Goal: Book appointment/travel/reservation

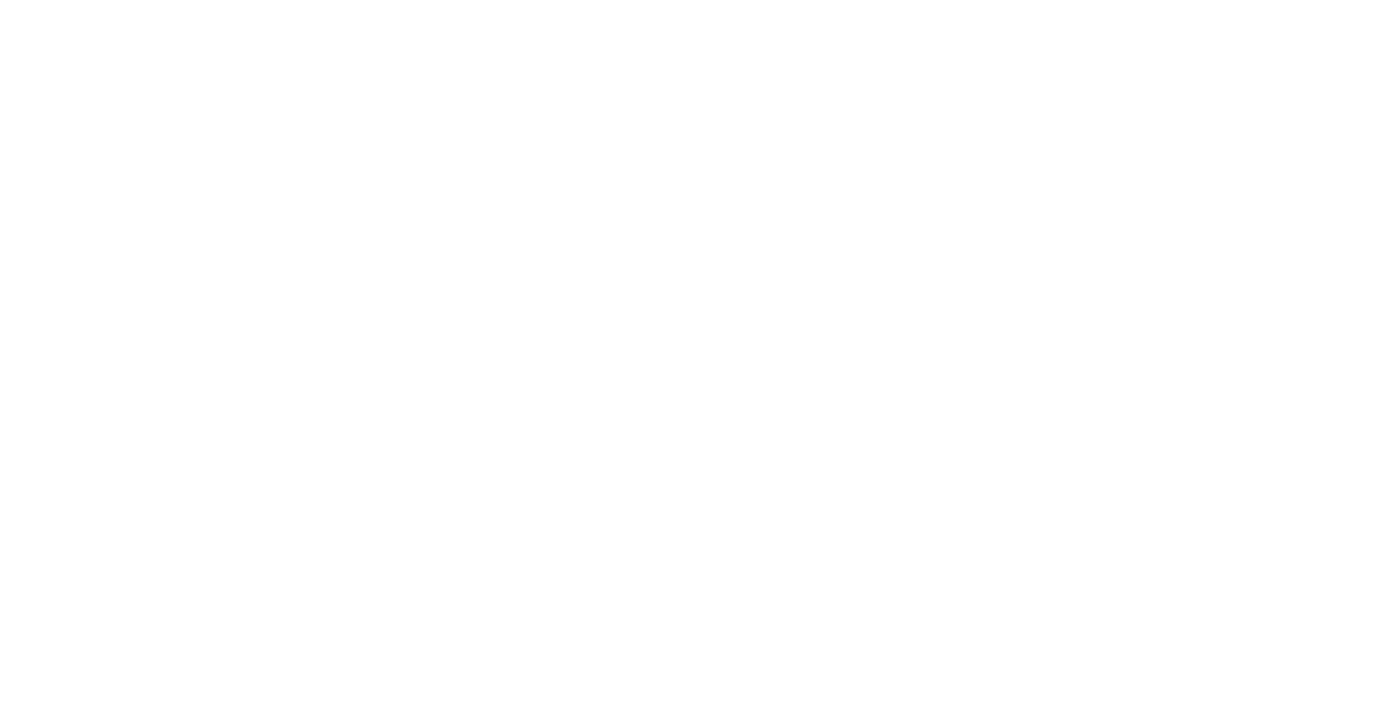
select select "*"
select select "**"
select select "****"
select select "**"
select select "****"
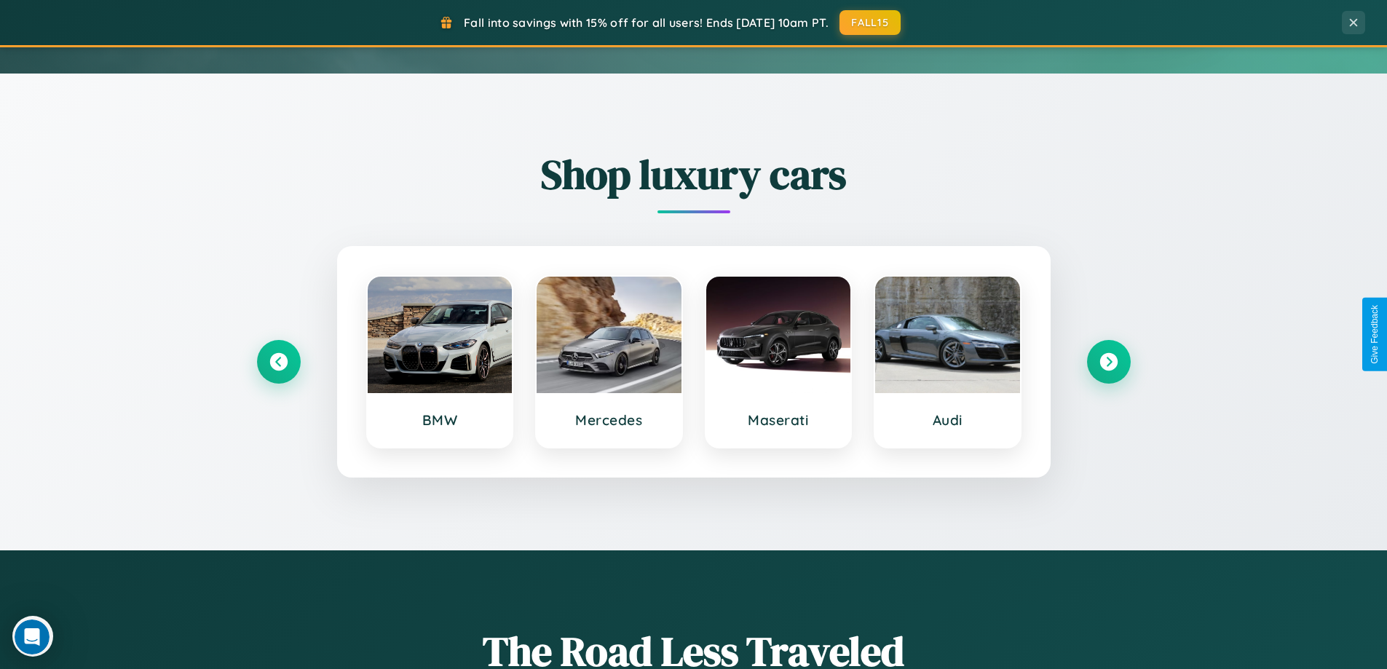
scroll to position [628, 0]
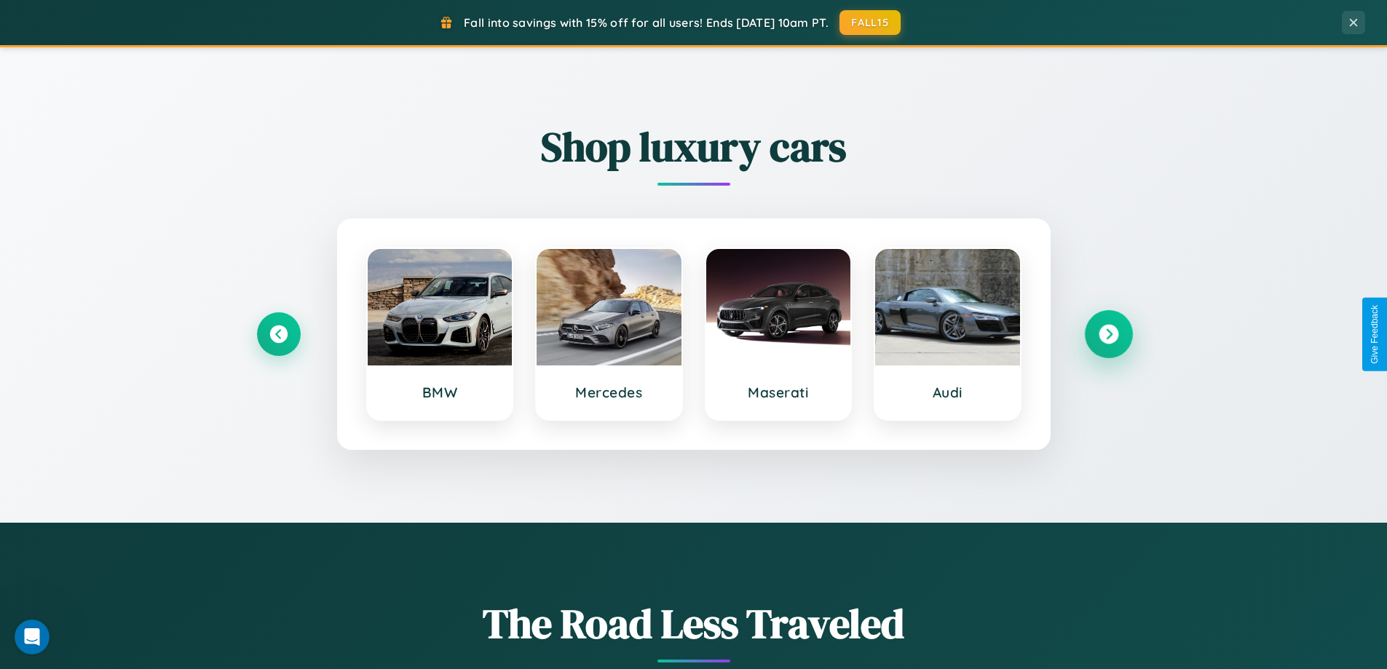
click at [1108, 334] on icon at bounding box center [1109, 335] width 20 height 20
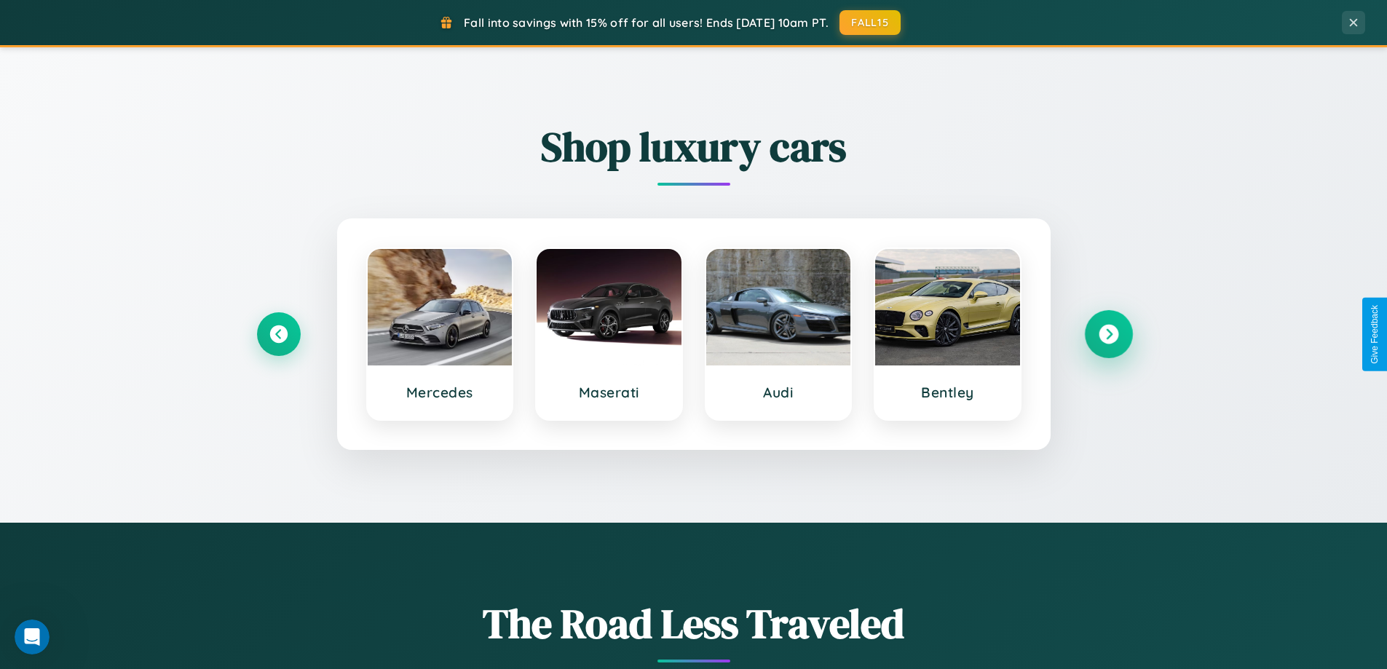
click at [1108, 334] on icon at bounding box center [1109, 335] width 20 height 20
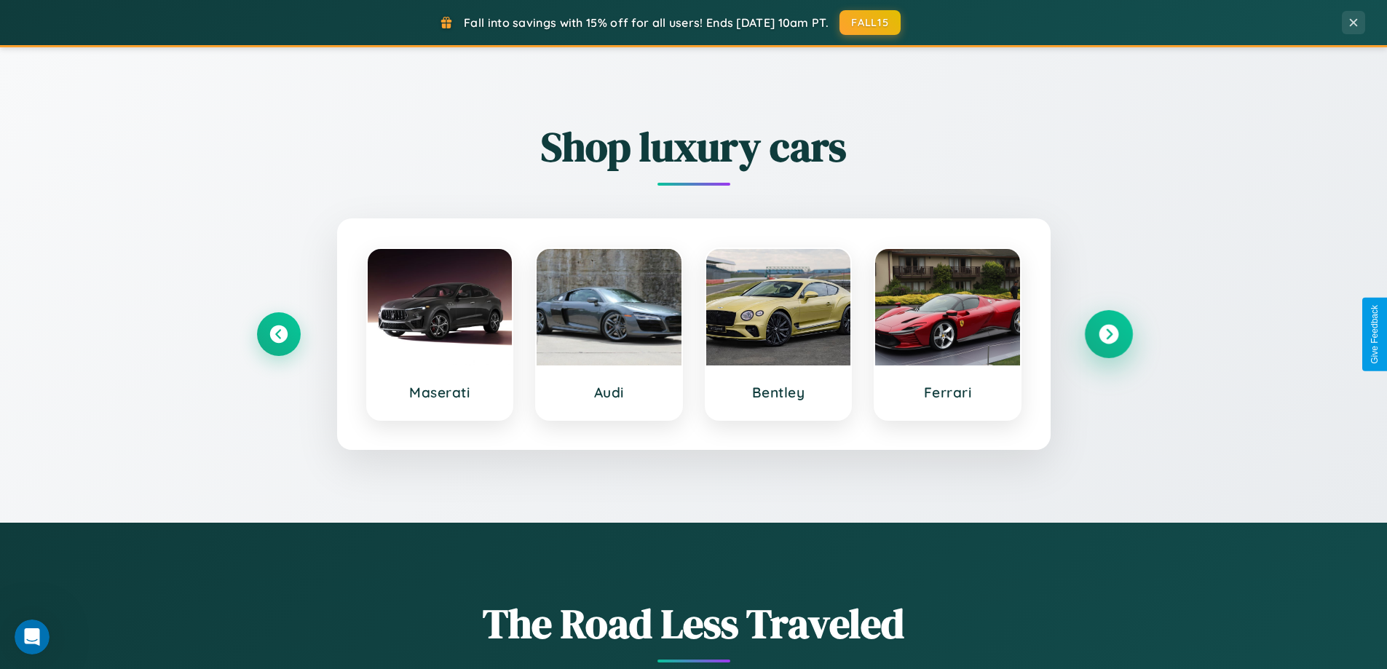
click at [1108, 334] on icon at bounding box center [1109, 335] width 20 height 20
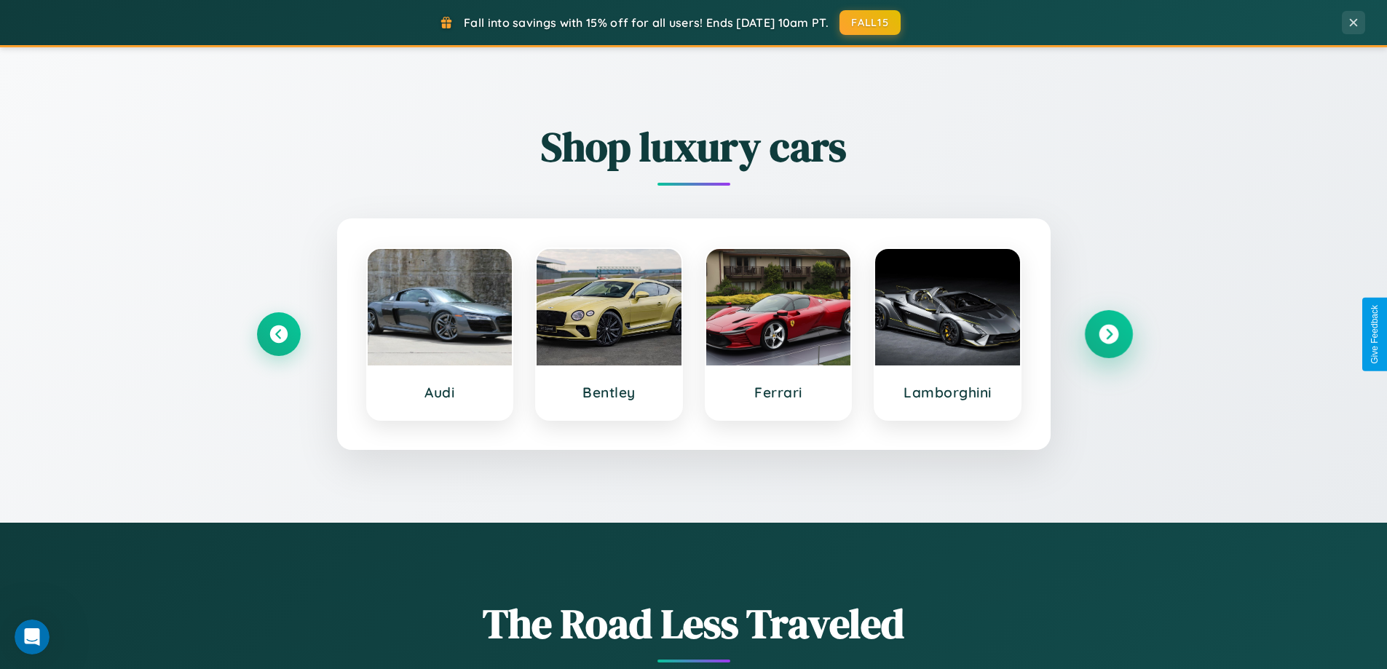
click at [1108, 334] on icon at bounding box center [1109, 335] width 20 height 20
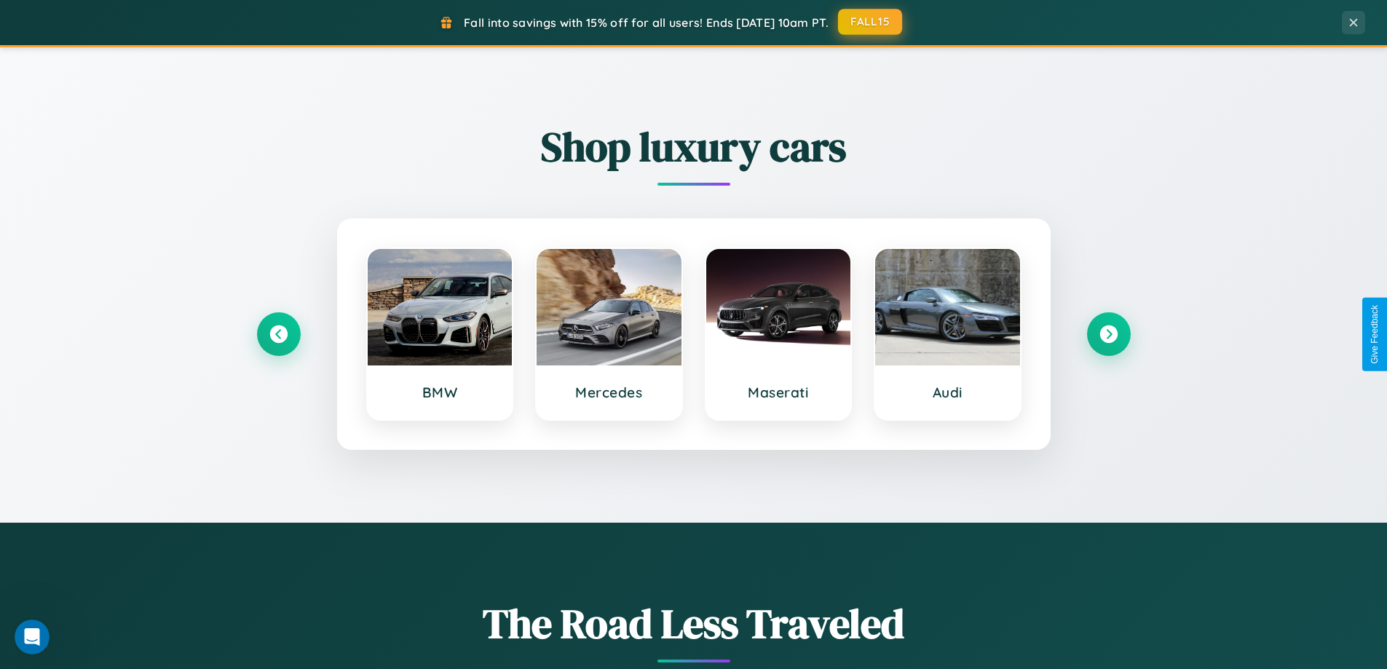
click at [871, 22] on button "FALL15" at bounding box center [870, 22] width 64 height 26
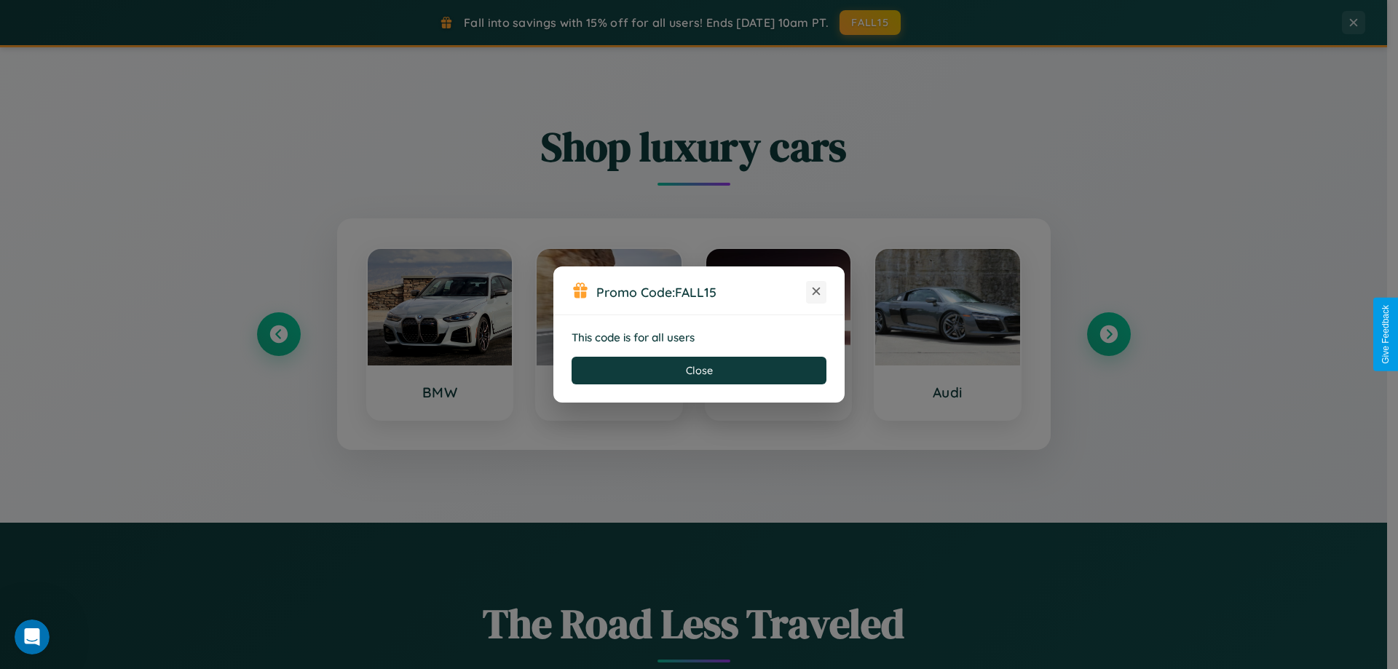
click at [816, 292] on icon at bounding box center [816, 291] width 15 height 15
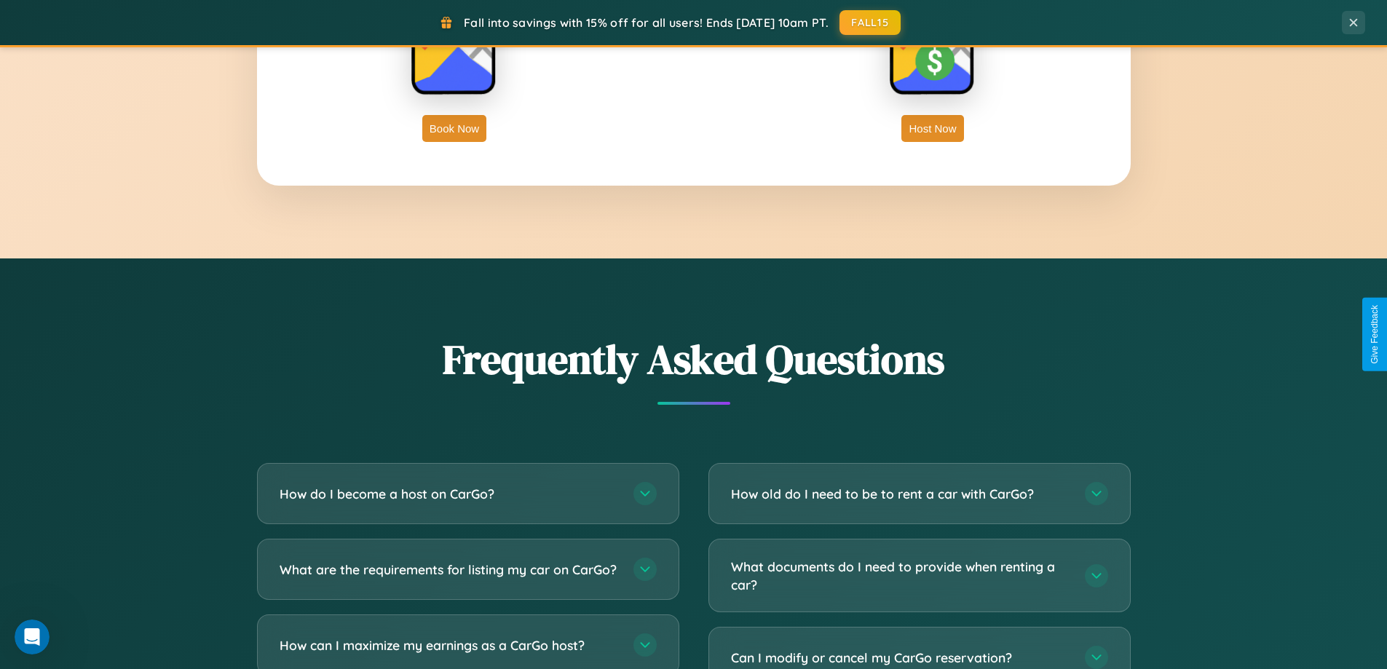
scroll to position [2819, 0]
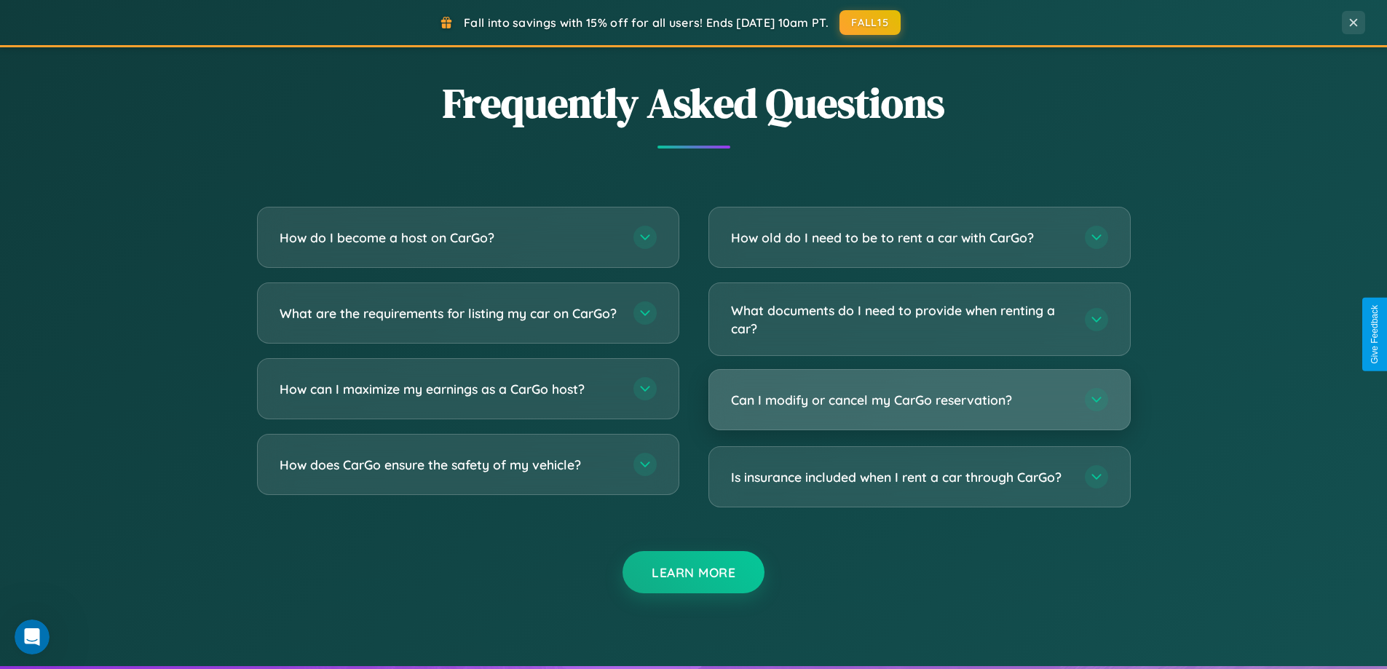
click at [919, 400] on h3 "Can I modify or cancel my CarGo reservation?" at bounding box center [900, 400] width 339 height 18
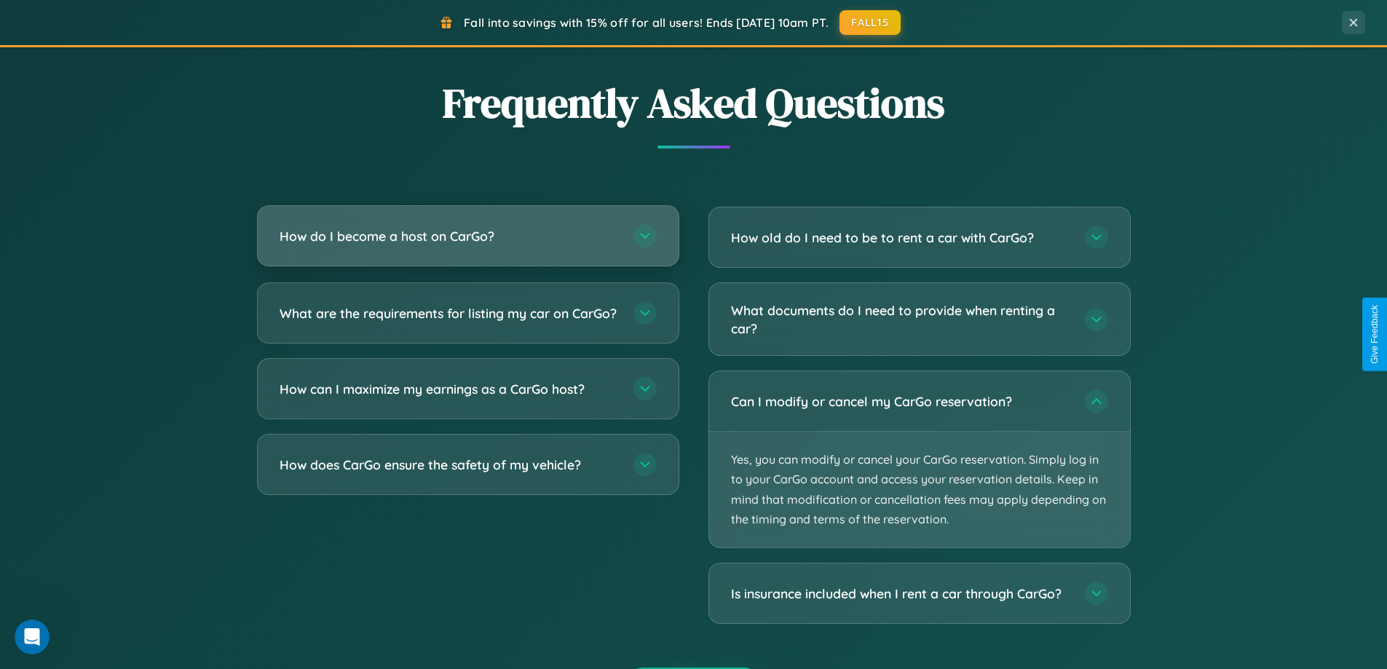
click at [467, 236] on h3 "How do I become a host on CarGo?" at bounding box center [449, 236] width 339 height 18
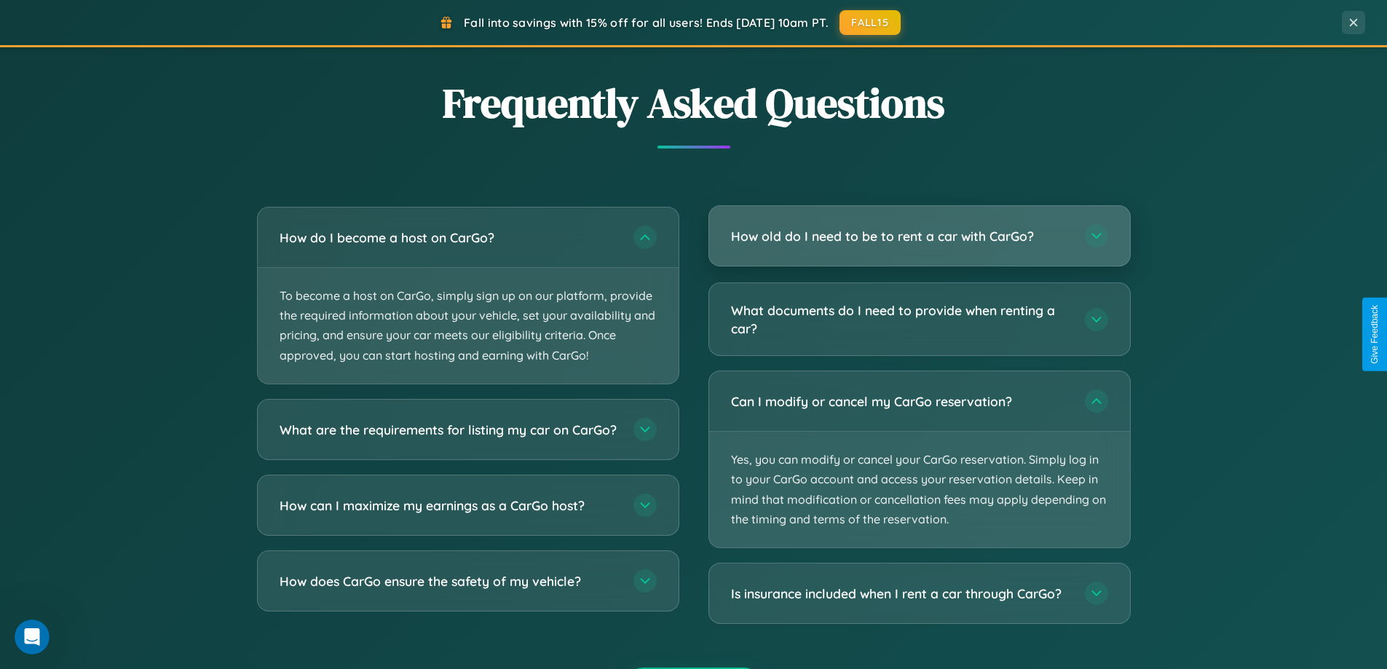
click at [919, 237] on h3 "How old do I need to be to rent a car with CarGo?" at bounding box center [900, 236] width 339 height 18
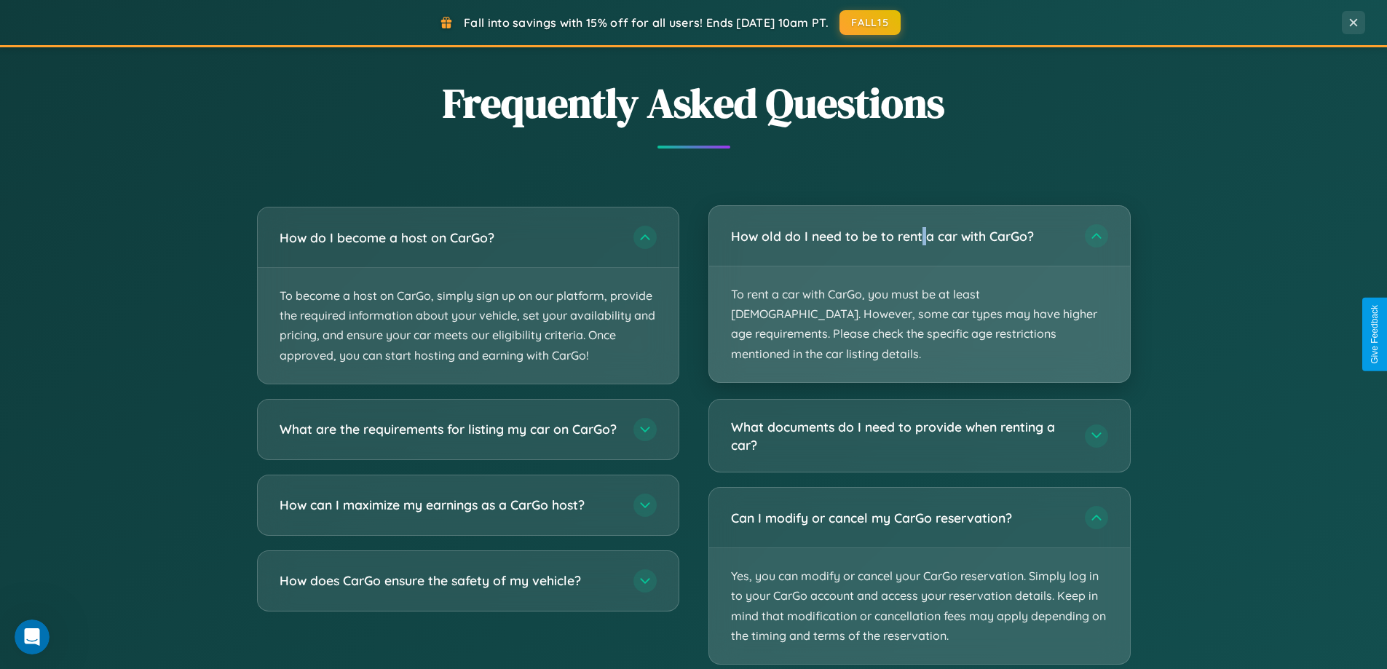
click at [919, 284] on p "To rent a car with CarGo, you must be at least [DEMOGRAPHIC_DATA]. However, som…" at bounding box center [919, 324] width 421 height 116
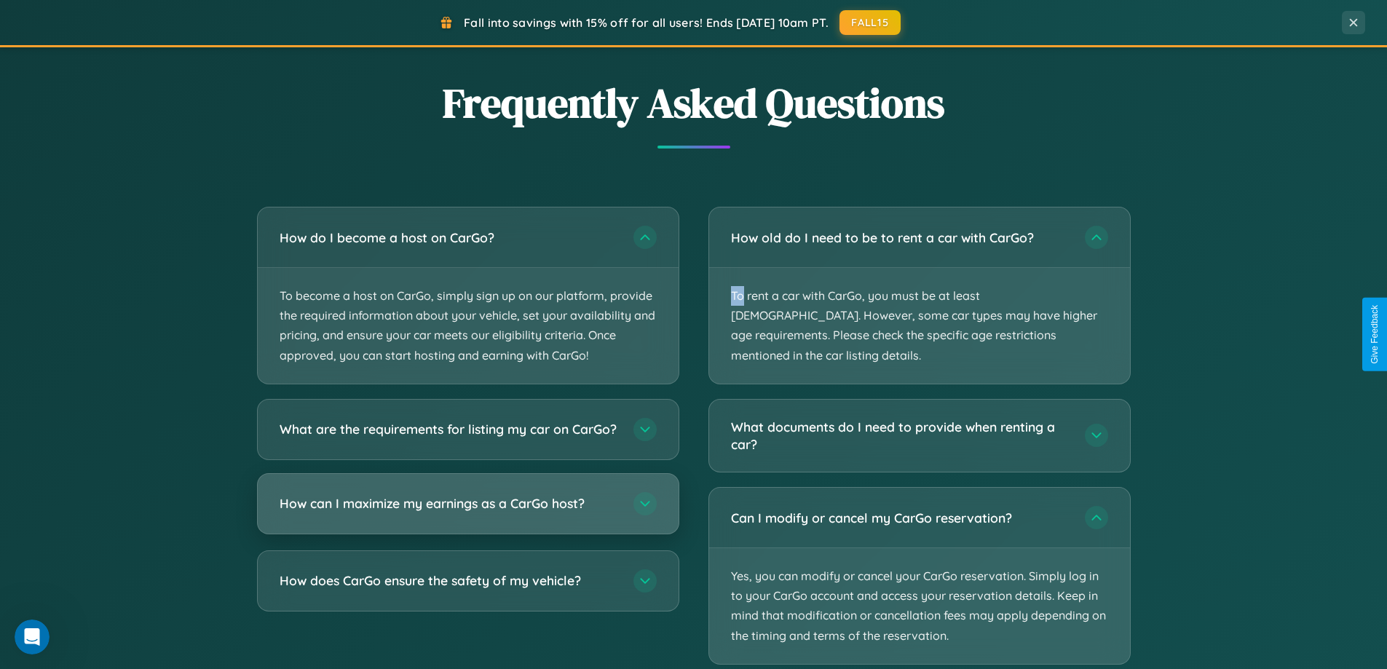
click at [467, 513] on h3 "How can I maximize my earnings as a CarGo host?" at bounding box center [449, 503] width 339 height 18
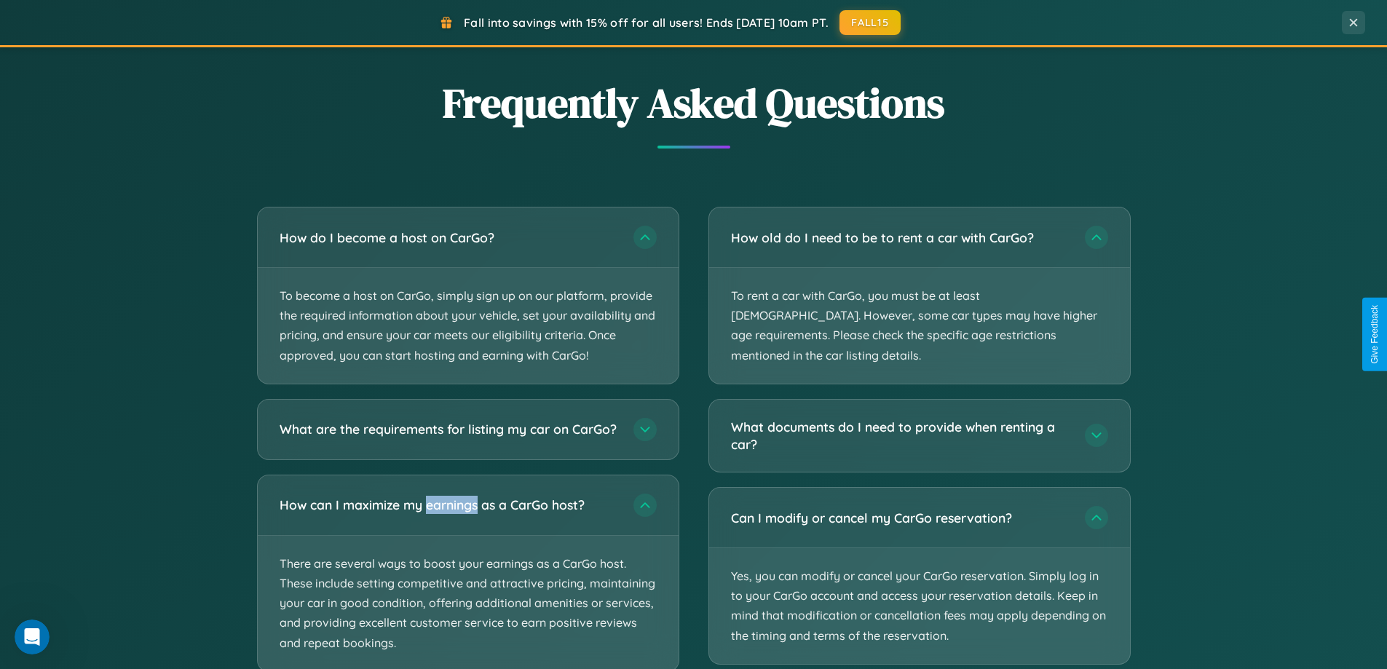
scroll to position [2910, 0]
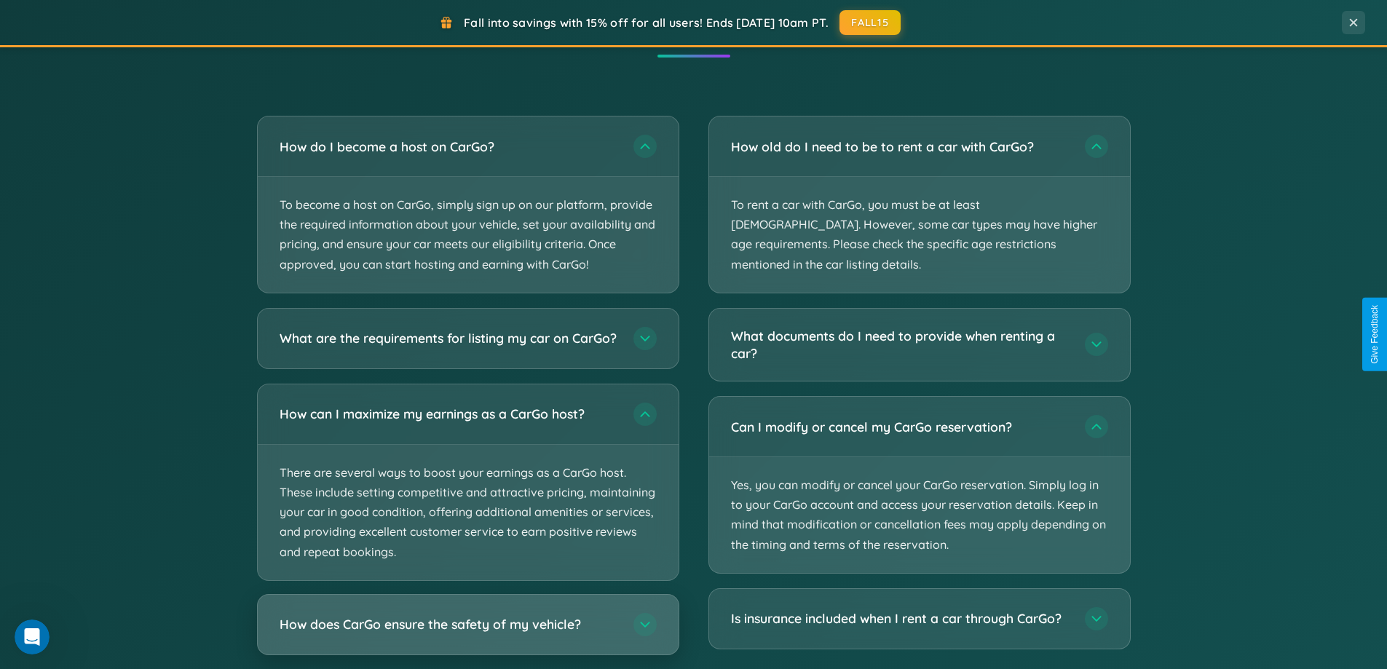
click at [467, 633] on h3 "How does CarGo ensure the safety of my vehicle?" at bounding box center [449, 624] width 339 height 18
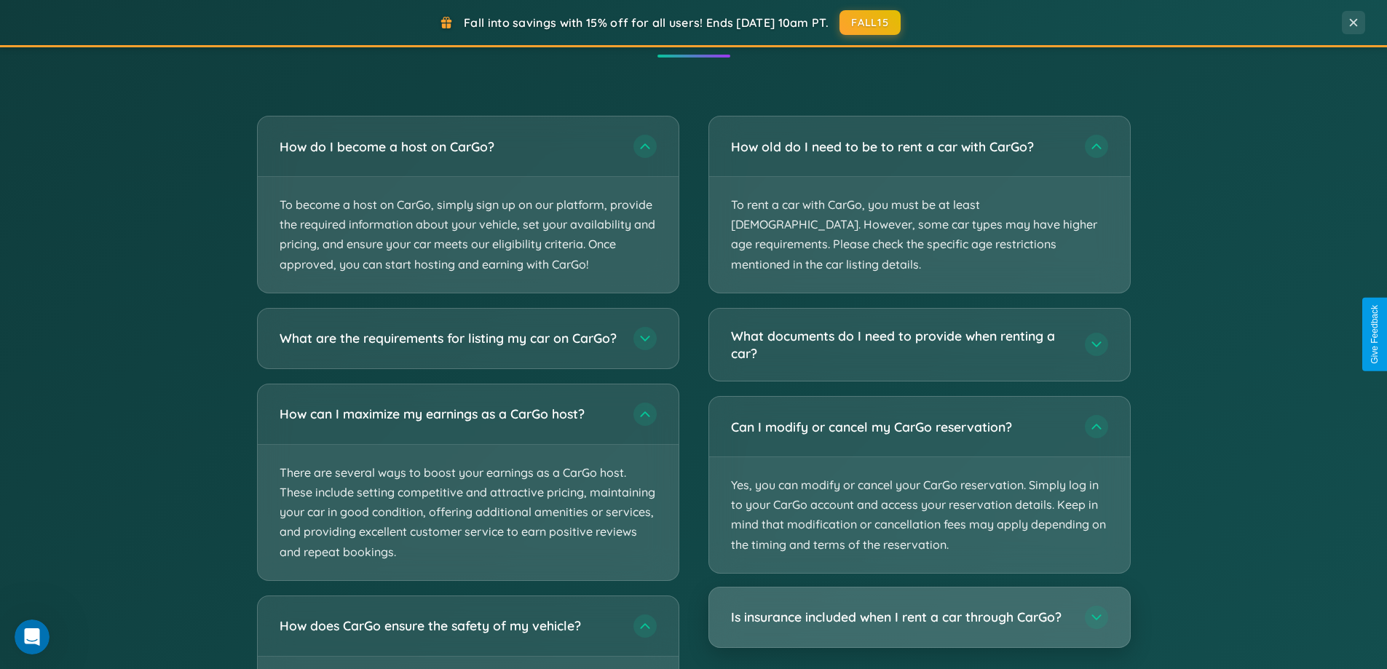
click at [919, 608] on h3 "Is insurance included when I rent a car through CarGo?" at bounding box center [900, 617] width 339 height 18
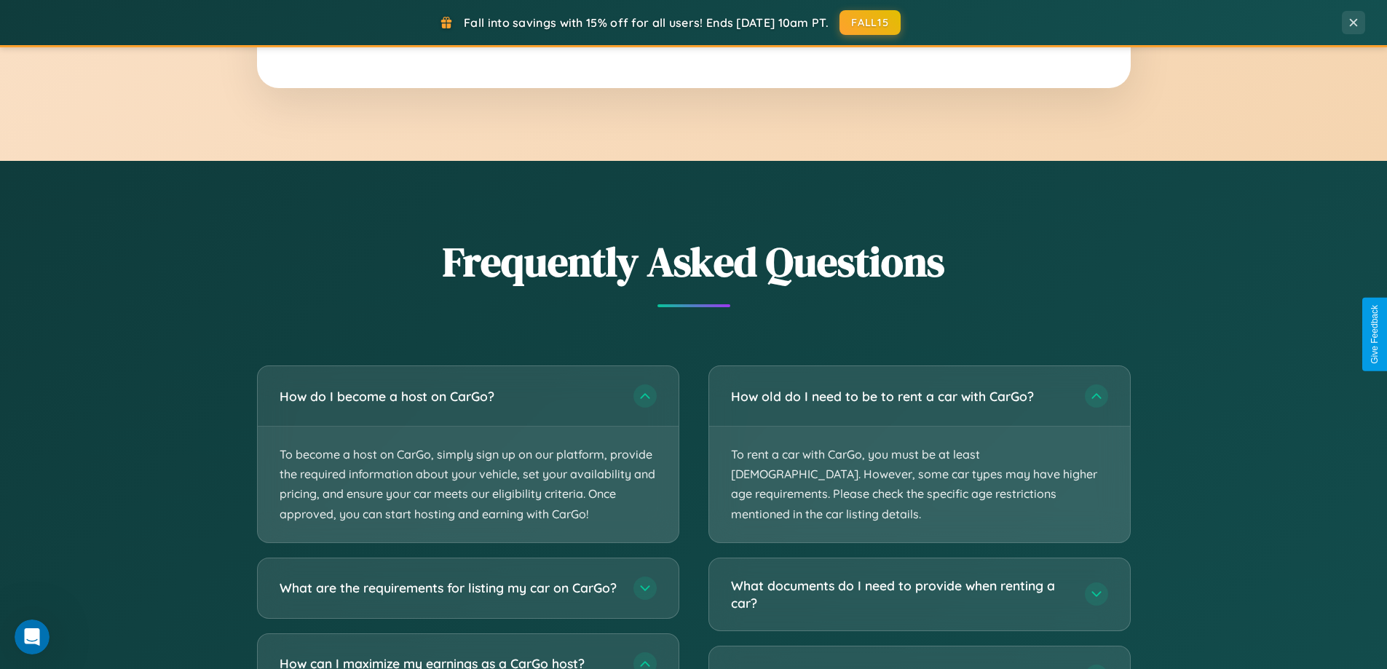
scroll to position [2357, 0]
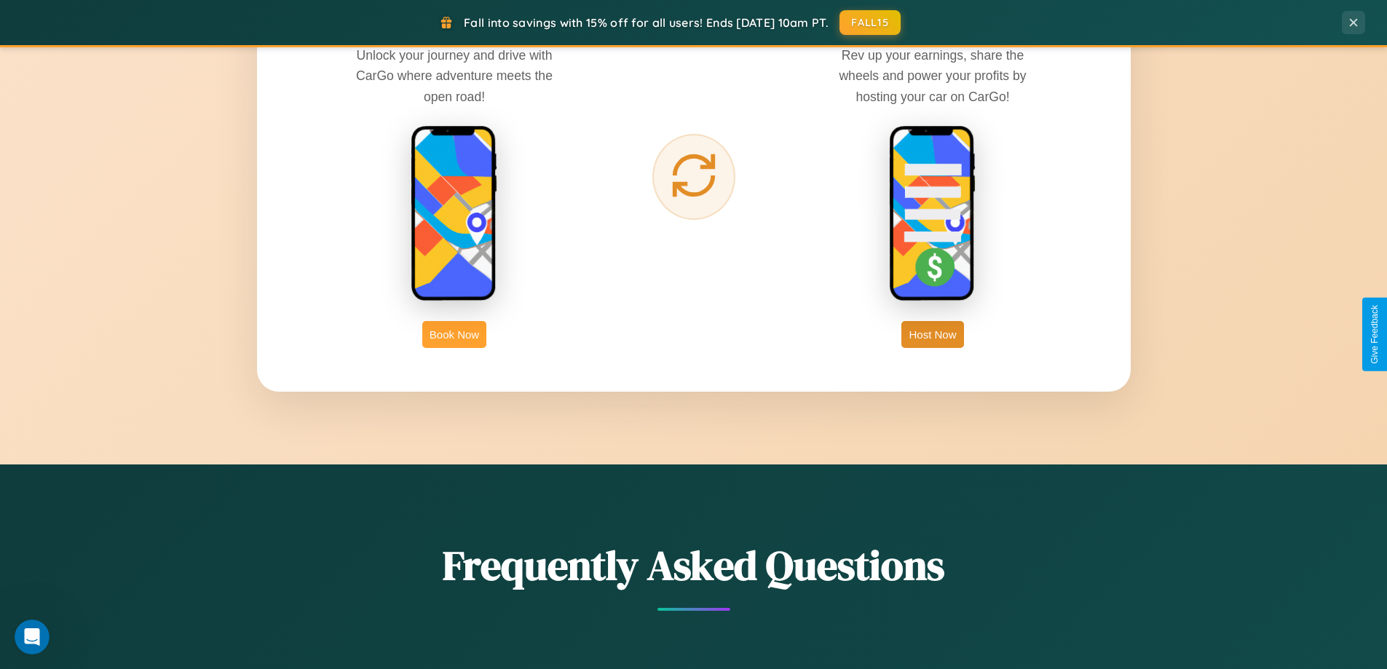
click at [454, 334] on button "Book Now" at bounding box center [454, 334] width 64 height 27
